Goal: Information Seeking & Learning: Understand process/instructions

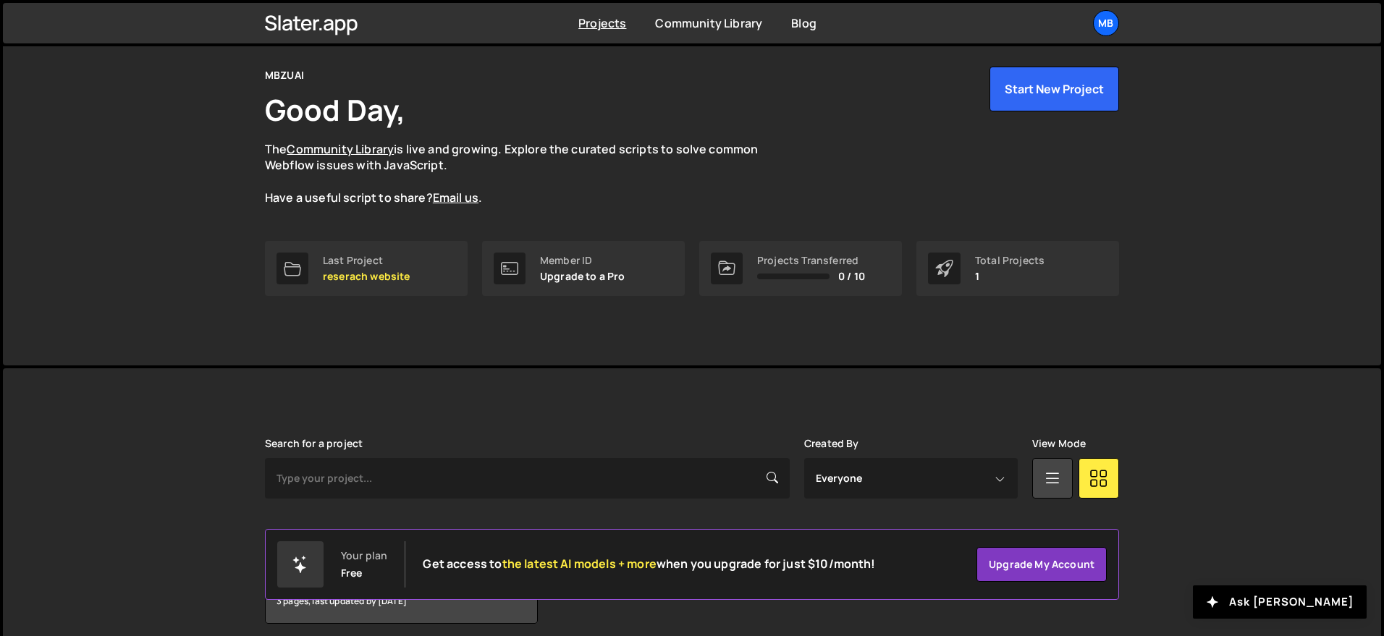
scroll to position [109, 0]
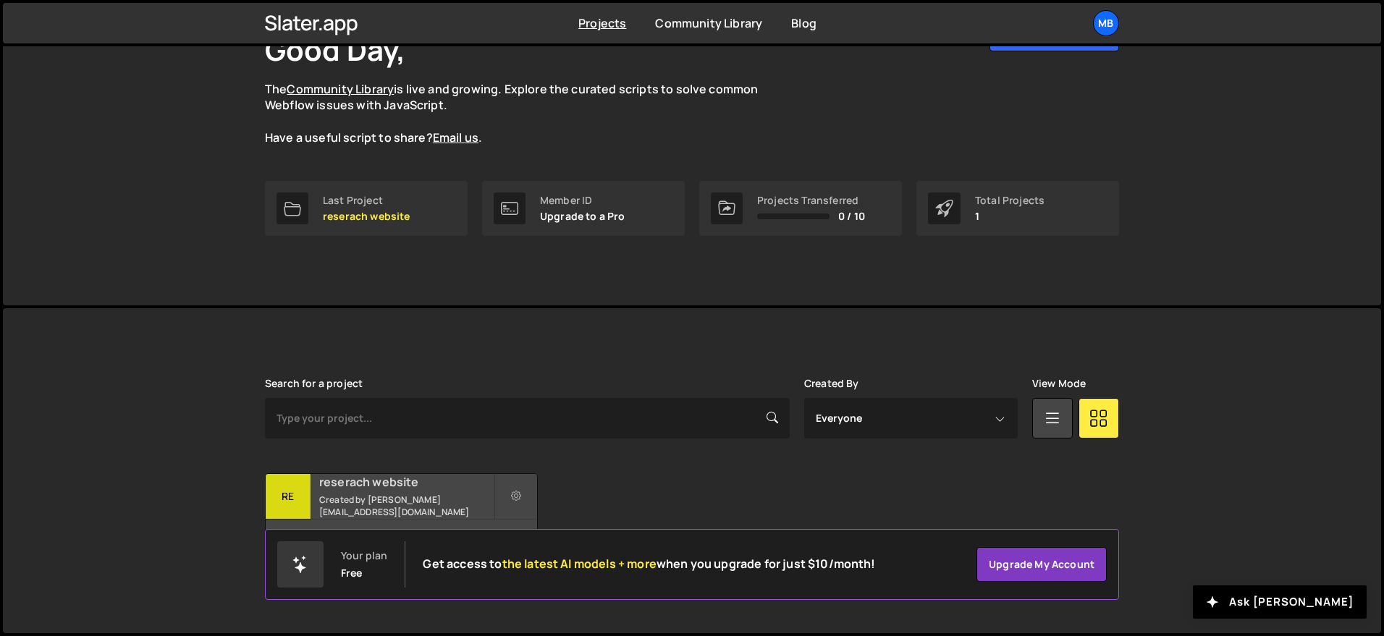
click at [428, 490] on h2 "reserach website" at bounding box center [406, 482] width 175 height 16
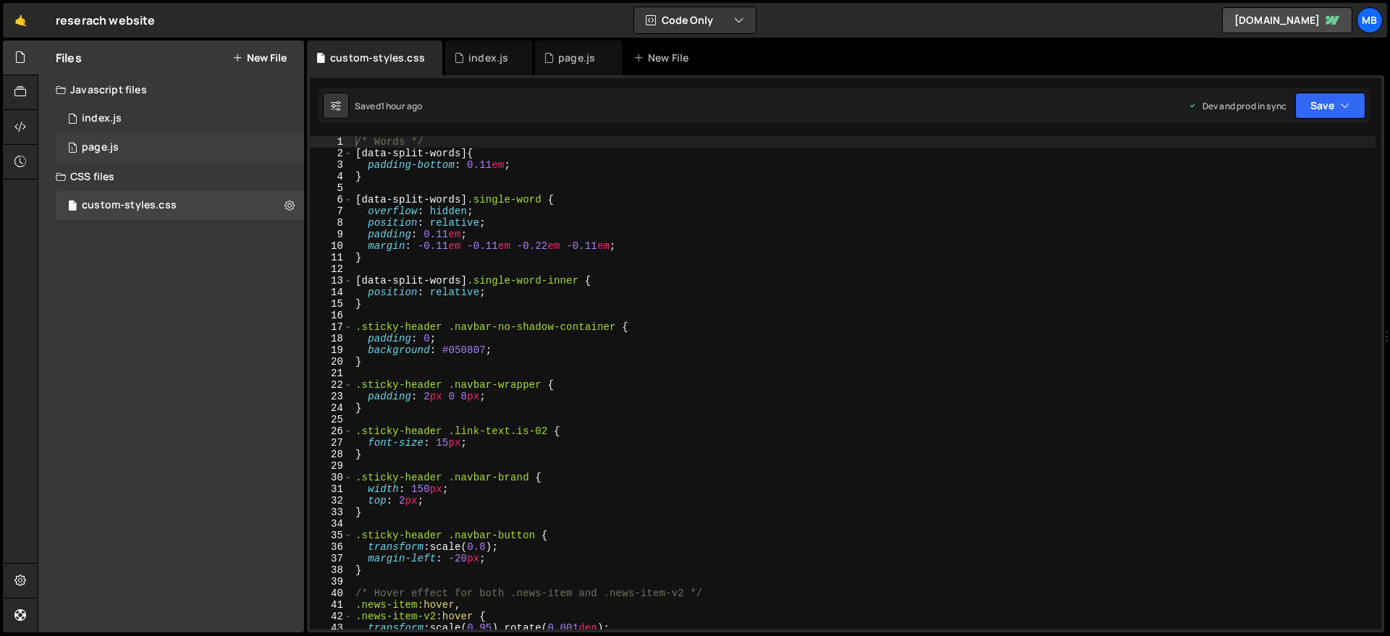
click at [102, 147] on div "page.js" at bounding box center [100, 147] width 37 height 13
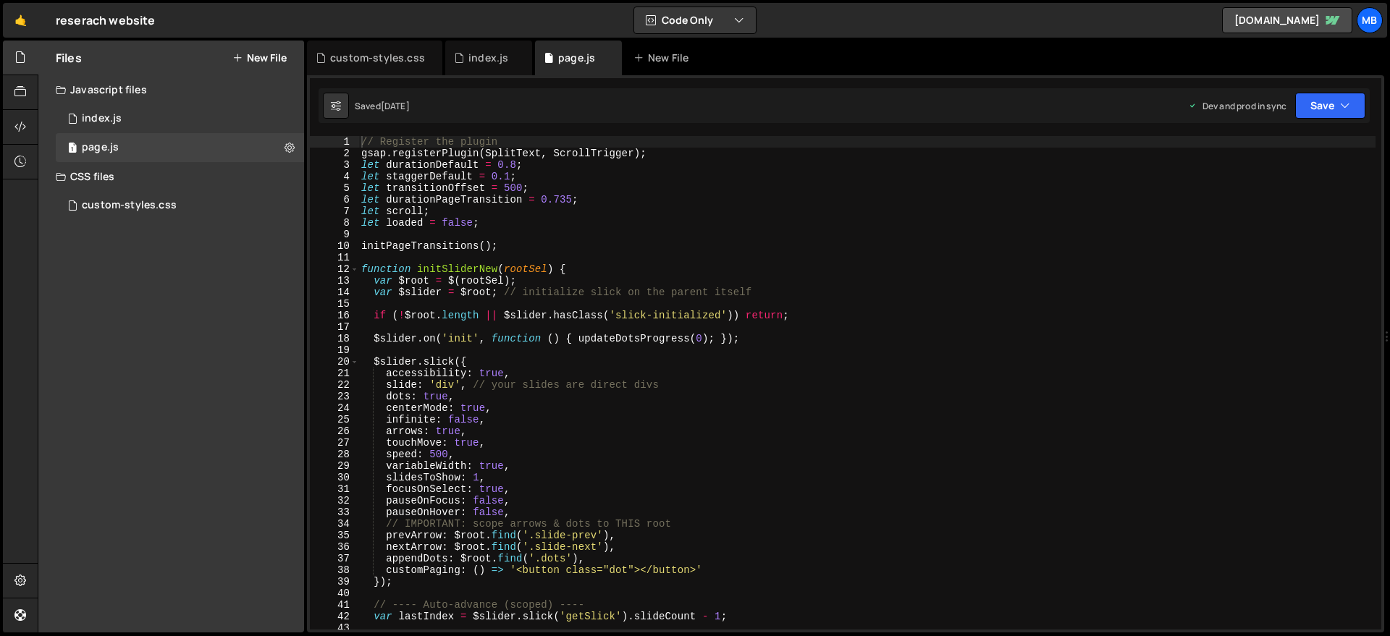
type textarea "initPageTransitions();"
drag, startPoint x: 634, startPoint y: 248, endPoint x: 643, endPoint y: 249, distance: 9.4
click at [643, 250] on div "// Register the plugin gsap . registerPlugin ( SplitText , ScrollTrigger ) ; le…" at bounding box center [866, 394] width 1017 height 517
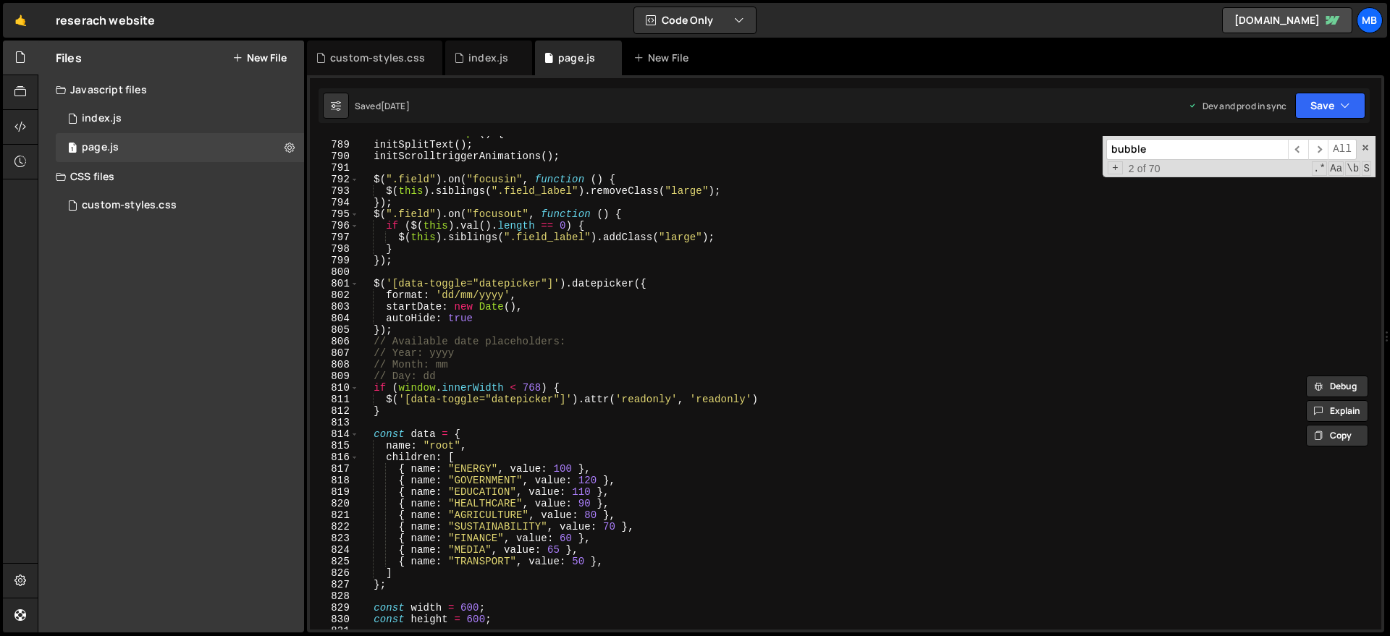
scroll to position [9138, 0]
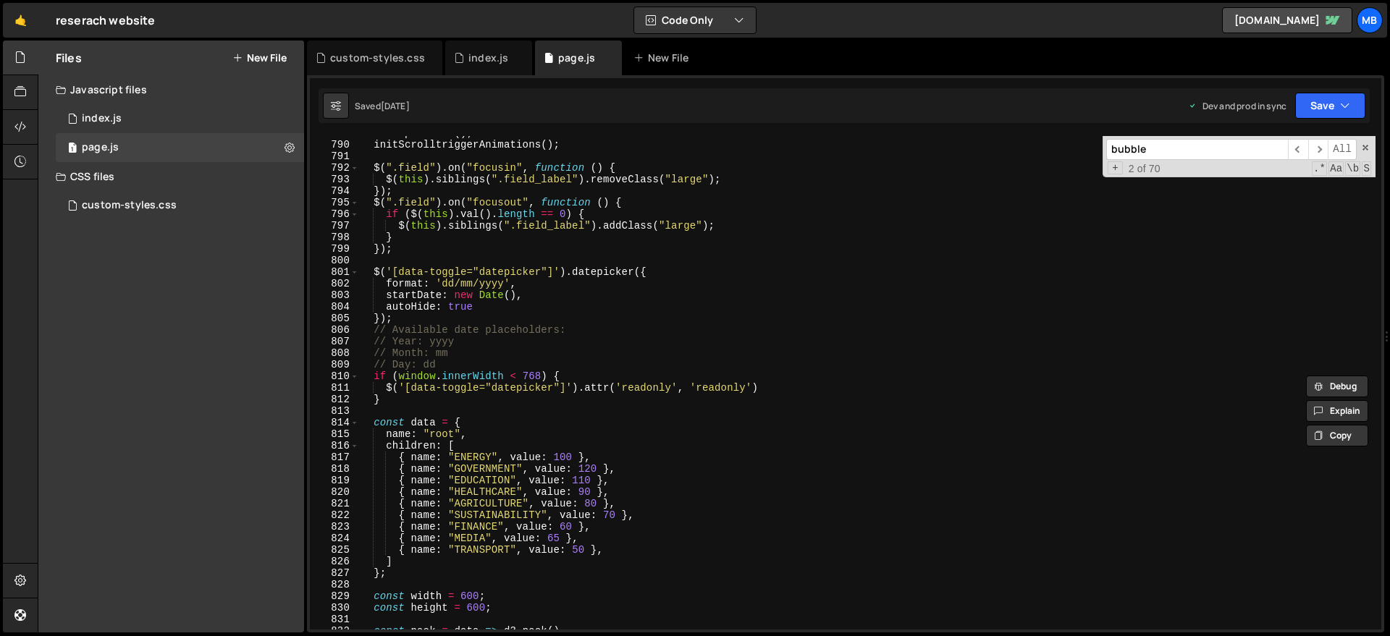
type input "bubble"
click at [376, 424] on div "initSplitText ( ) ; initScrolltriggerAnimations ( ) ; $ ( ".field" ) . on ( "fo…" at bounding box center [866, 385] width 1017 height 517
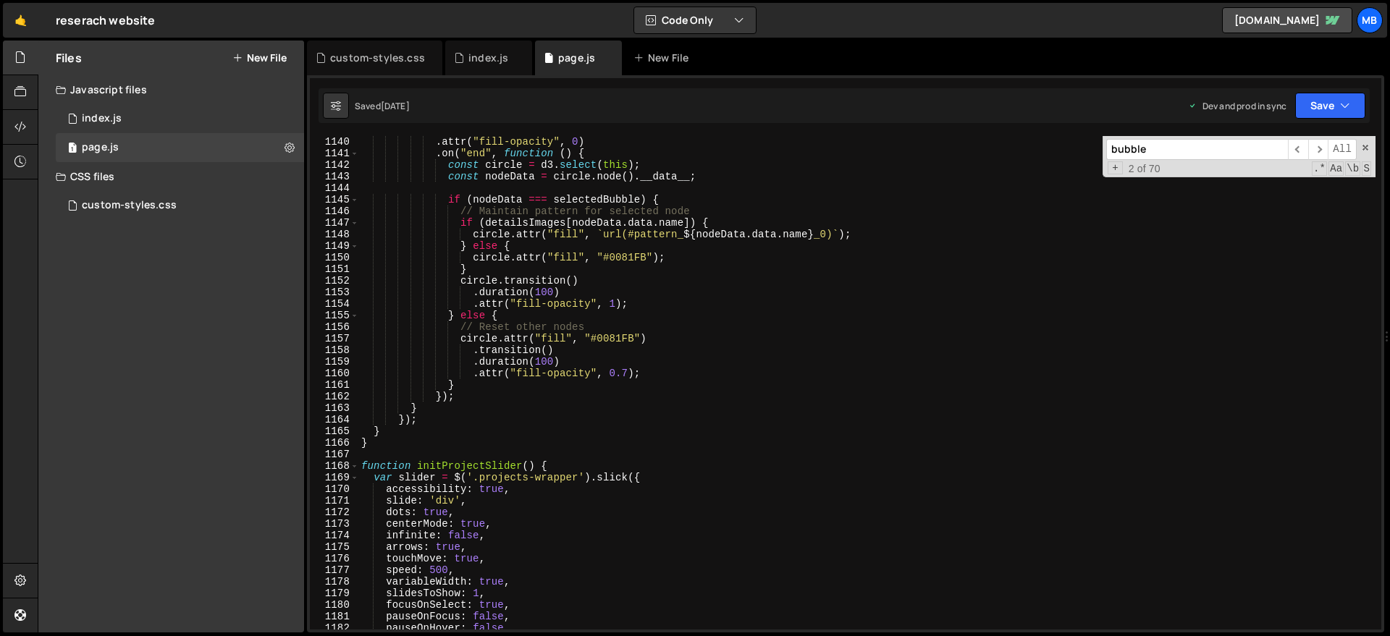
scroll to position [13196, 0]
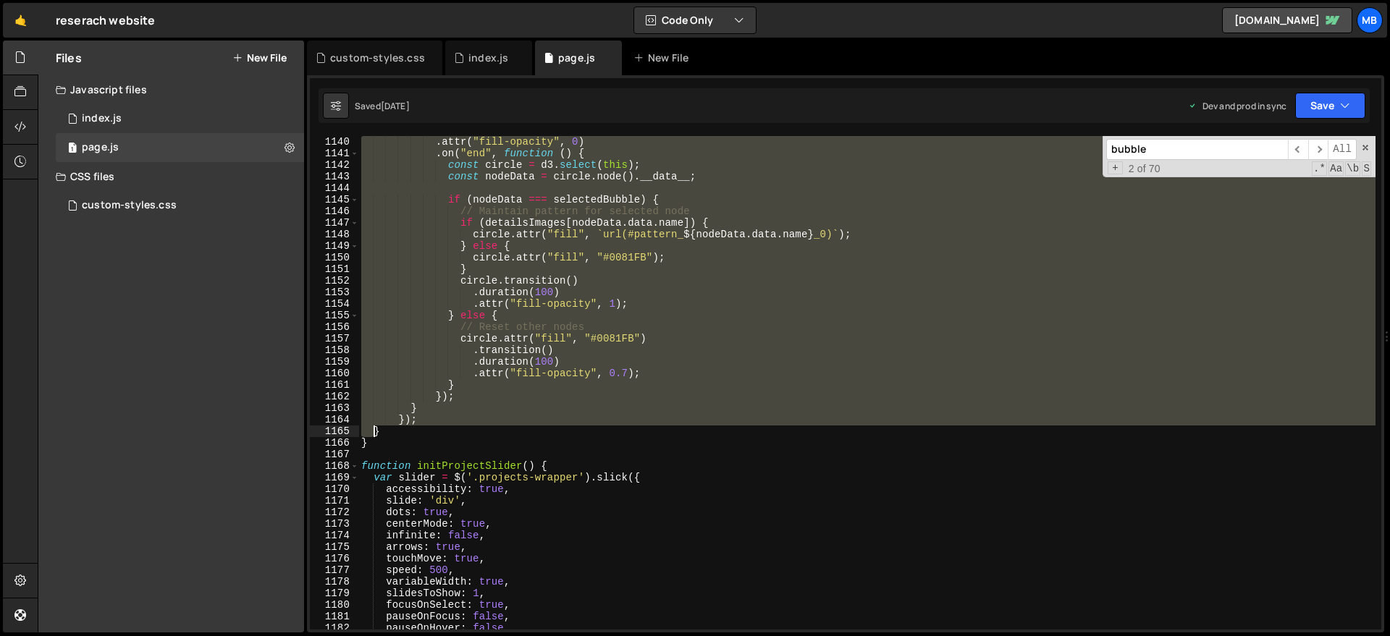
click at [377, 430] on div ". attr ( "fill-opacity" , 0 ) . on ( "end" , function ( ) { const circle = d3 .…" at bounding box center [866, 394] width 1017 height 517
type textarea "}); }"
click at [380, 431] on div ". attr ( "fill-opacity" , 0 ) . on ( "end" , function ( ) { const circle = d3 .…" at bounding box center [866, 383] width 1017 height 494
